Goal: Check status: Verify the current state of an ongoing process or item

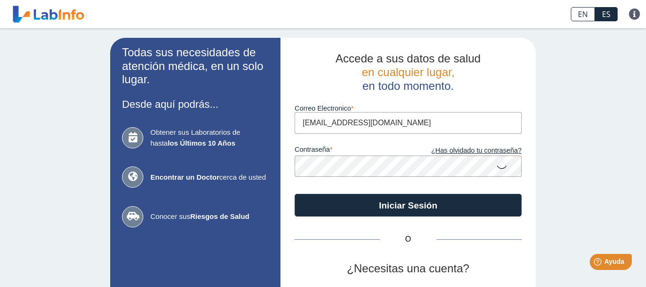
drag, startPoint x: 337, startPoint y: 126, endPoint x: 236, endPoint y: 112, distance: 102.2
click at [295, 112] on input "[EMAIL_ADDRESS][DOMAIN_NAME]" at bounding box center [408, 122] width 227 height 21
type input "[EMAIL_ADDRESS][DOMAIN_NAME]"
click at [295, 194] on button "Iniciar Sesión" at bounding box center [408, 205] width 227 height 23
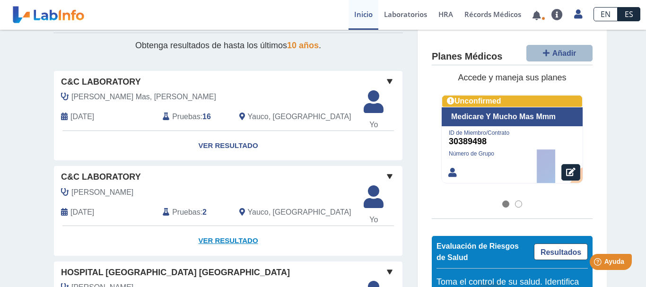
scroll to position [162, 0]
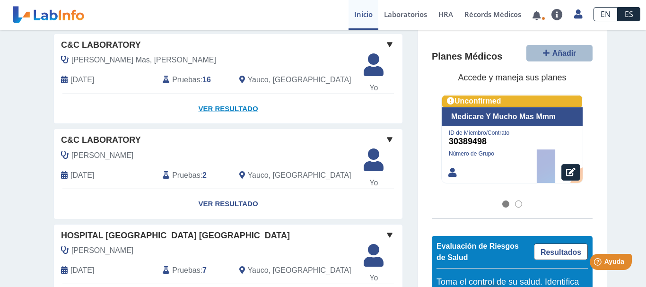
click at [234, 105] on link "Ver Resultado" at bounding box center [228, 109] width 349 height 30
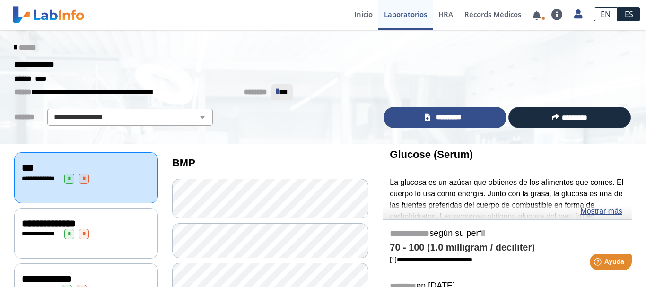
click at [448, 121] on span "*********" at bounding box center [449, 117] width 33 height 11
